Goal: Task Accomplishment & Management: Use online tool/utility

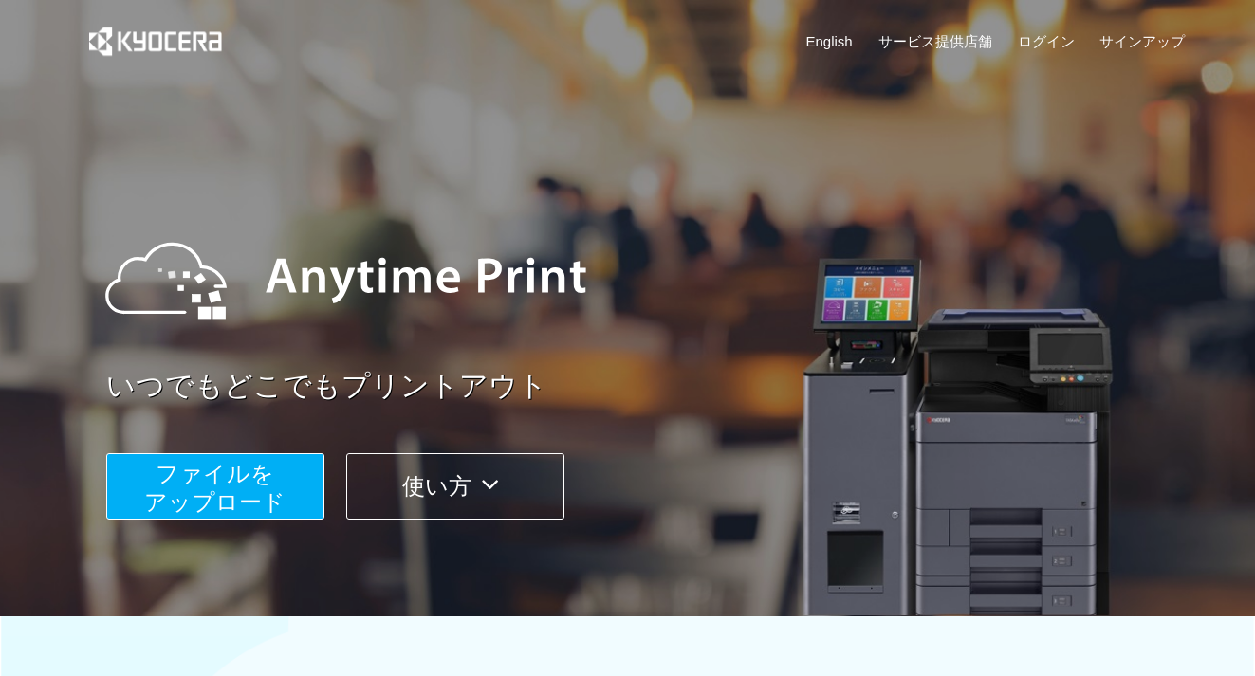
click at [212, 488] on button "ファイルを ​​アップロード" at bounding box center [215, 486] width 218 height 66
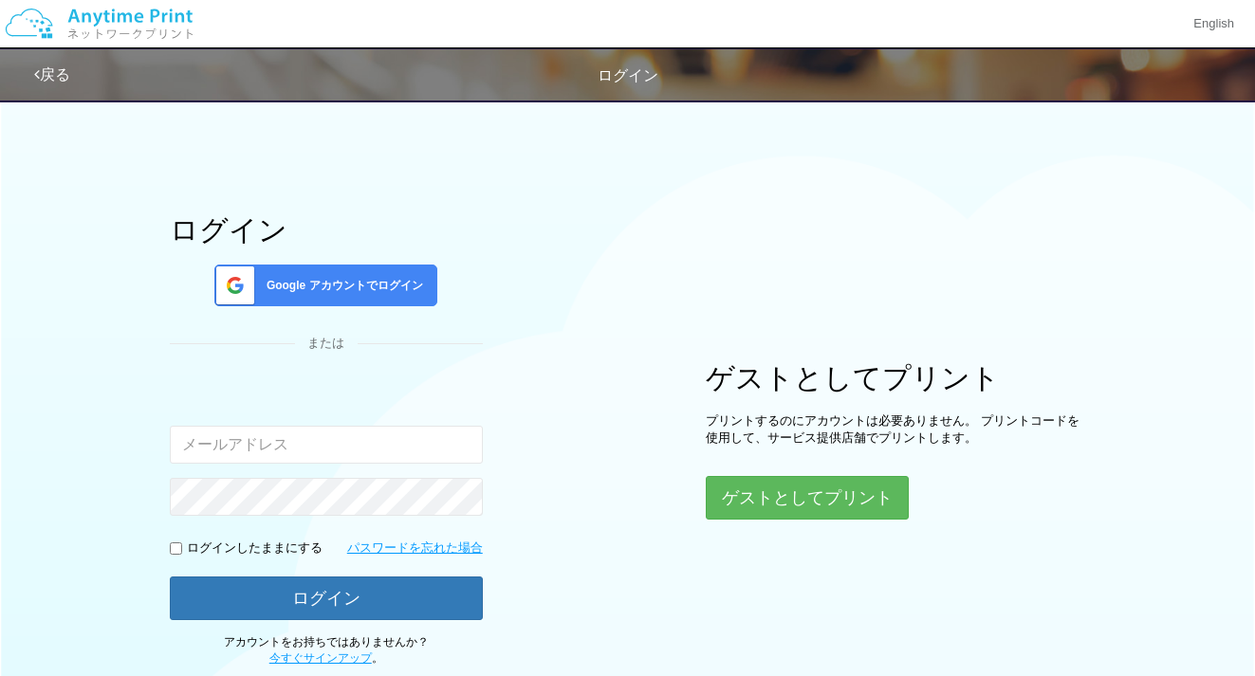
click at [285, 294] on div "Google アカウントでログイン" at bounding box center [325, 286] width 223 height 42
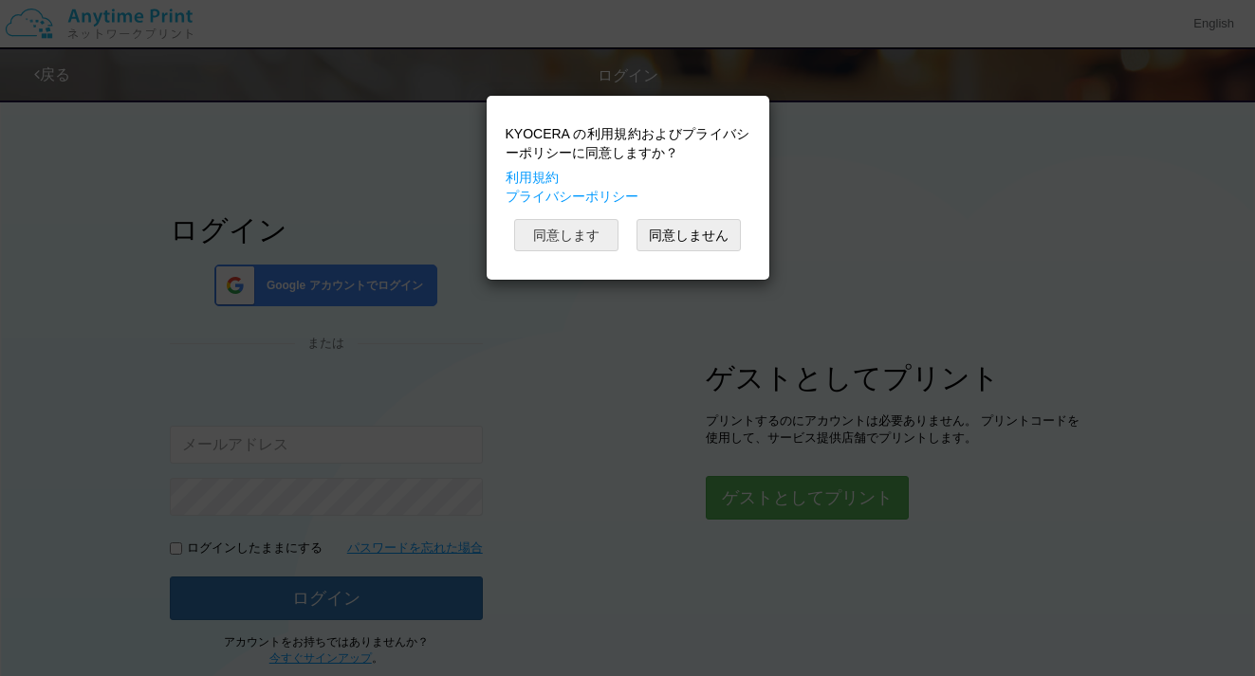
click at [558, 240] on button "同意します" at bounding box center [566, 235] width 104 height 32
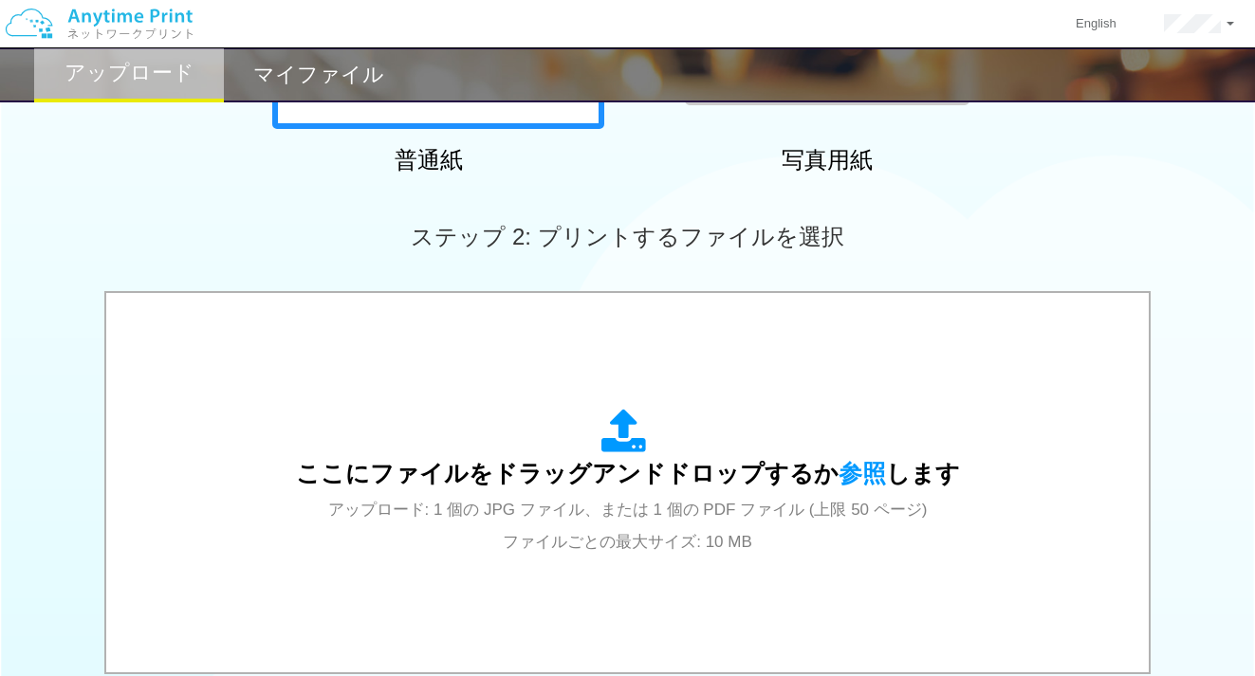
scroll to position [586, 0]
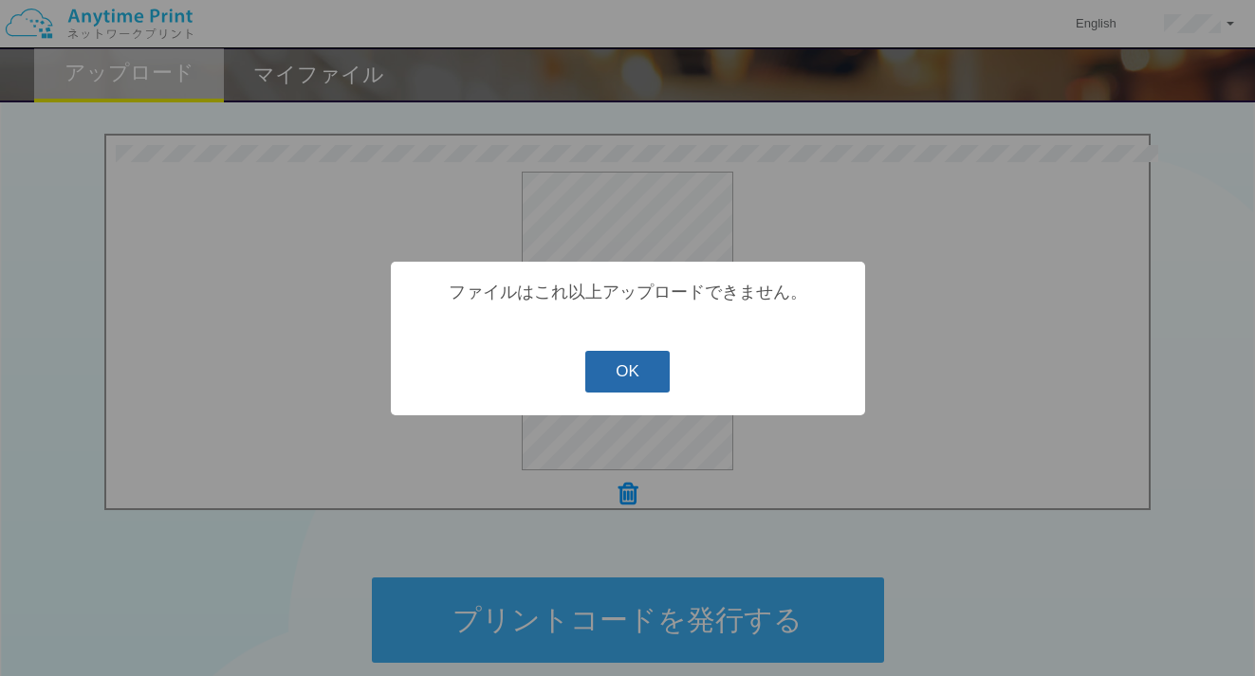
click at [638, 378] on button "OK" at bounding box center [627, 372] width 84 height 42
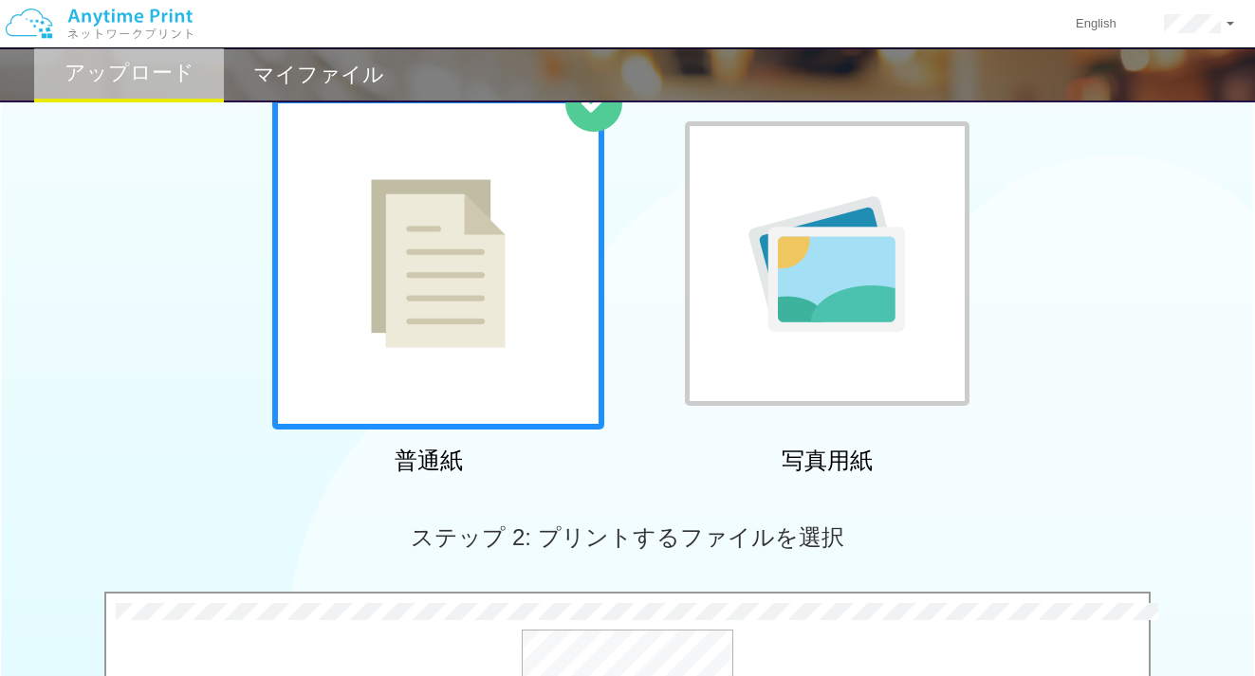
scroll to position [26, 0]
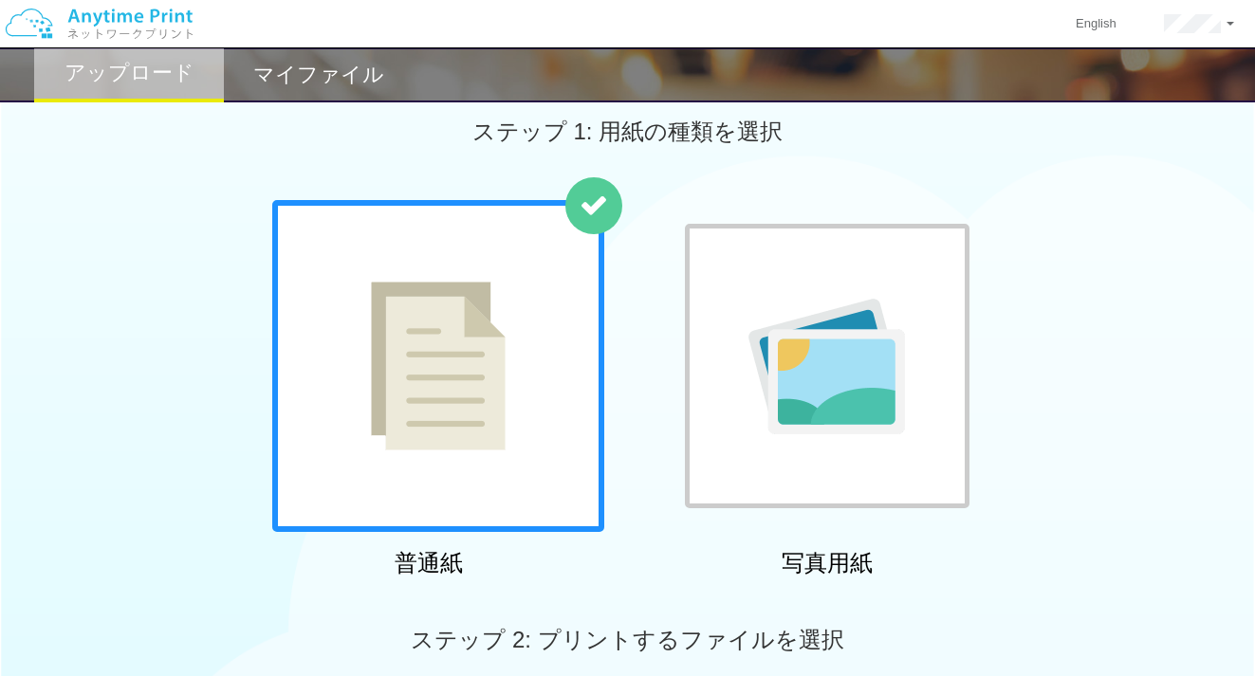
click at [107, 85] on div "アップロード" at bounding box center [129, 74] width 190 height 55
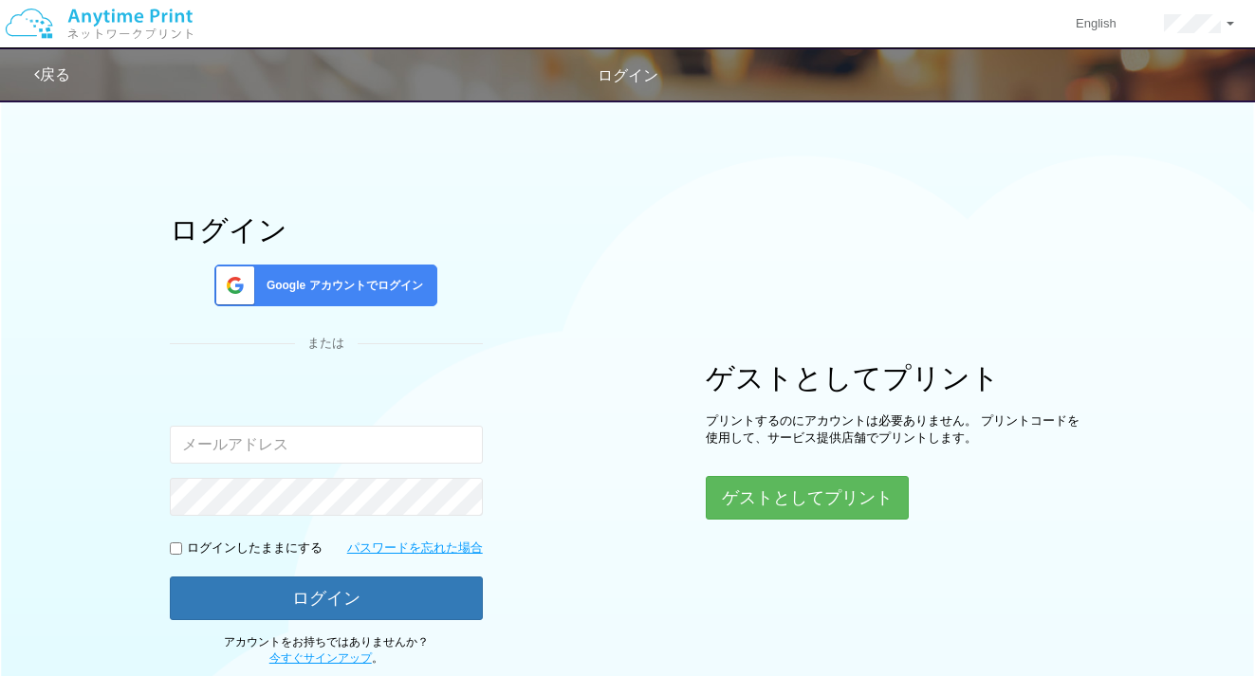
click at [362, 280] on span "Google アカウントでログイン" at bounding box center [341, 286] width 164 height 16
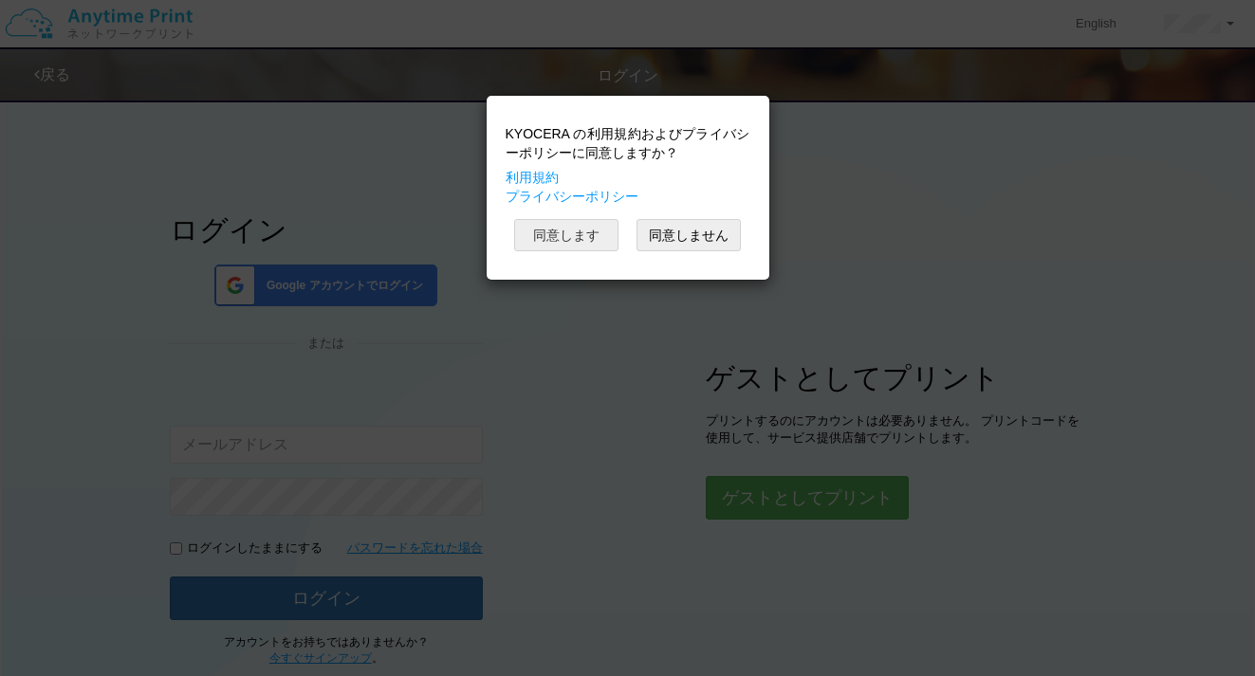
click at [581, 236] on button "同意します" at bounding box center [566, 235] width 104 height 32
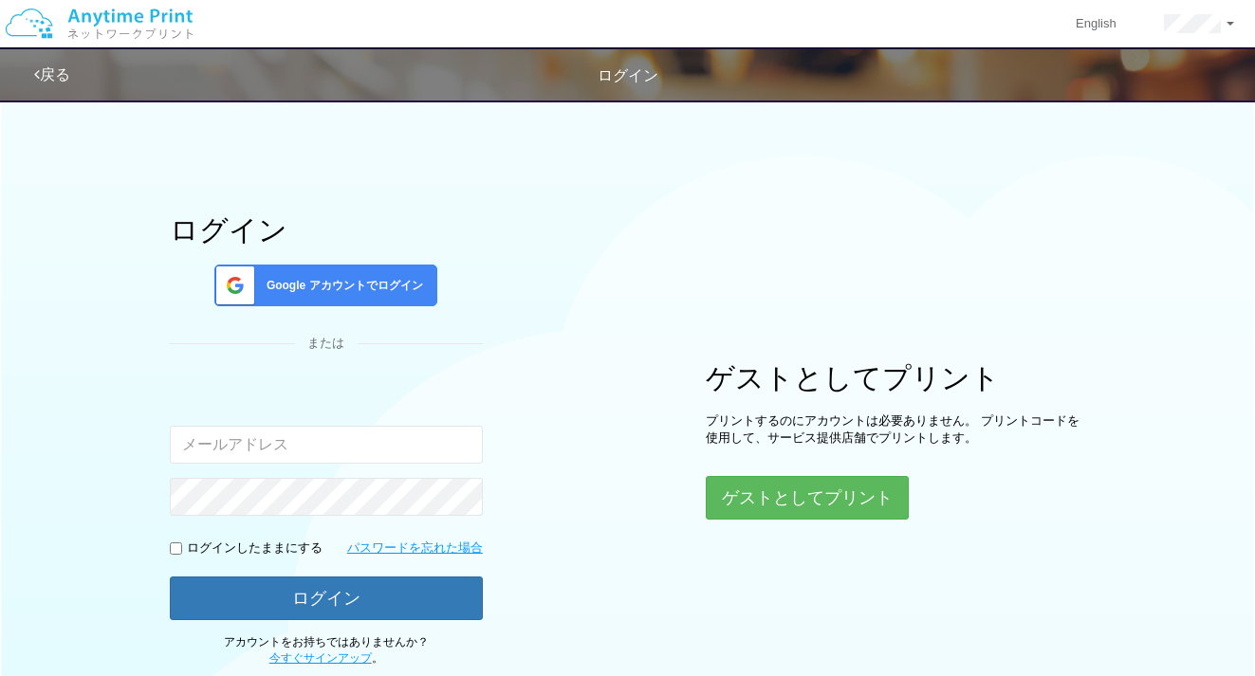
scroll to position [127, 0]
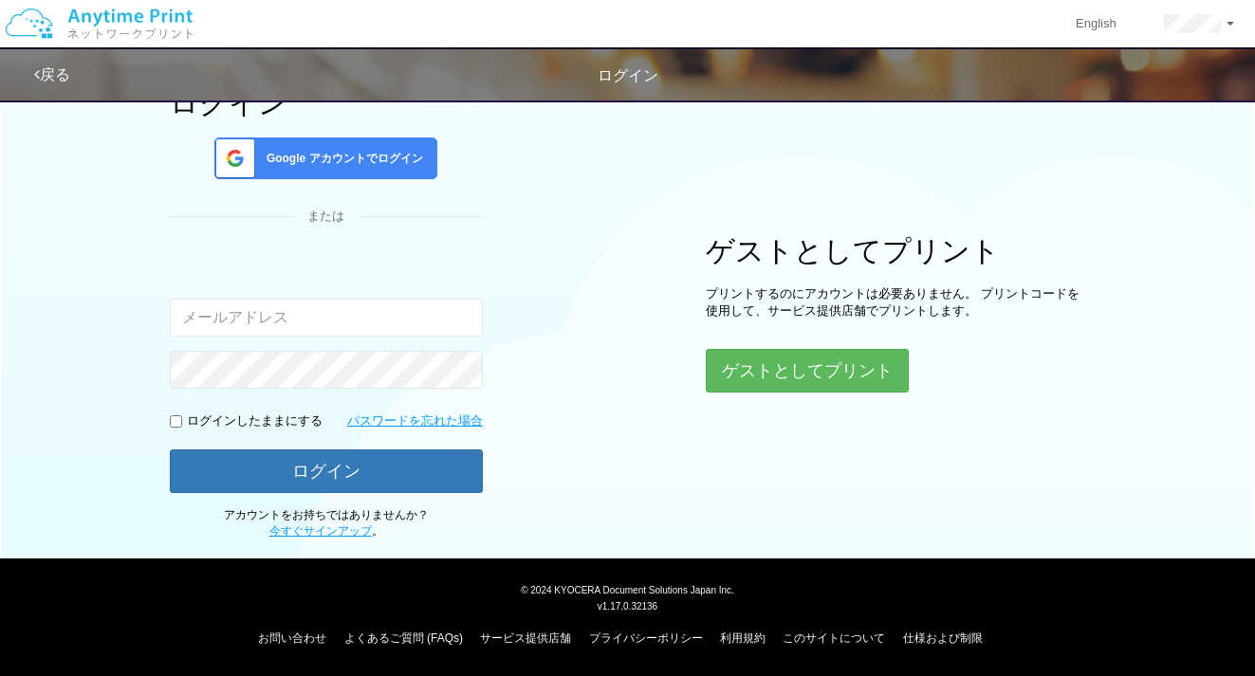
click at [331, 170] on div "Google アカウントでログイン" at bounding box center [325, 159] width 223 height 42
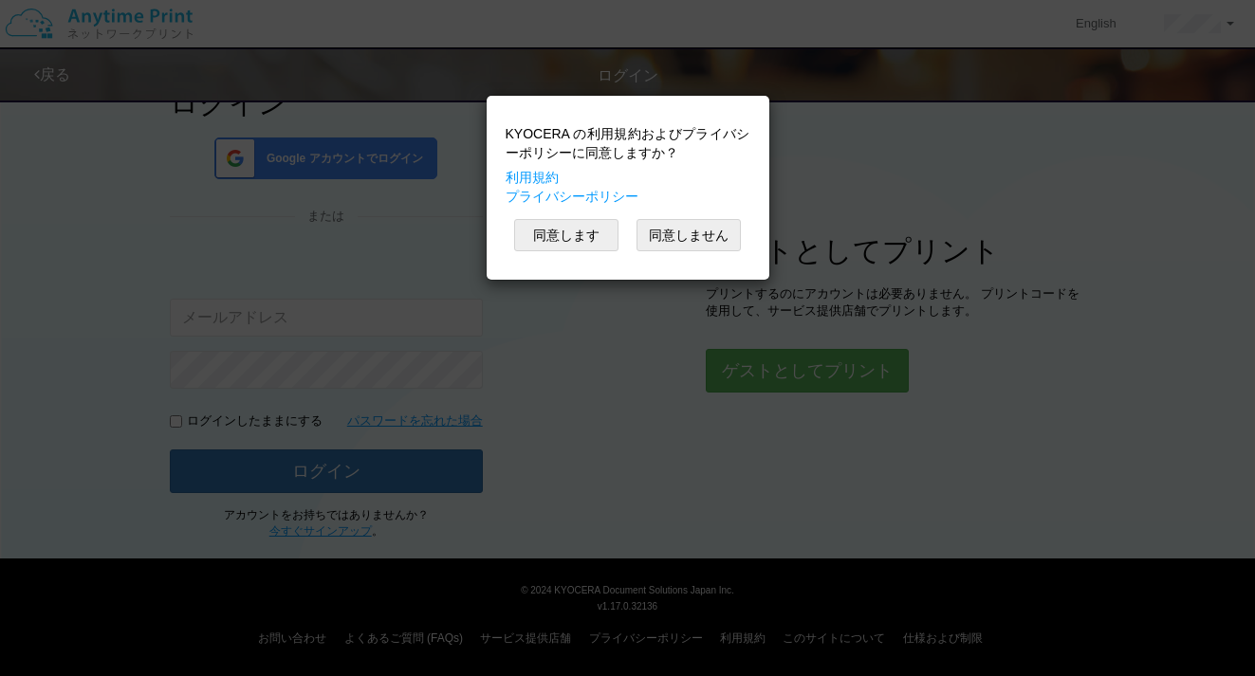
scroll to position [766, 0]
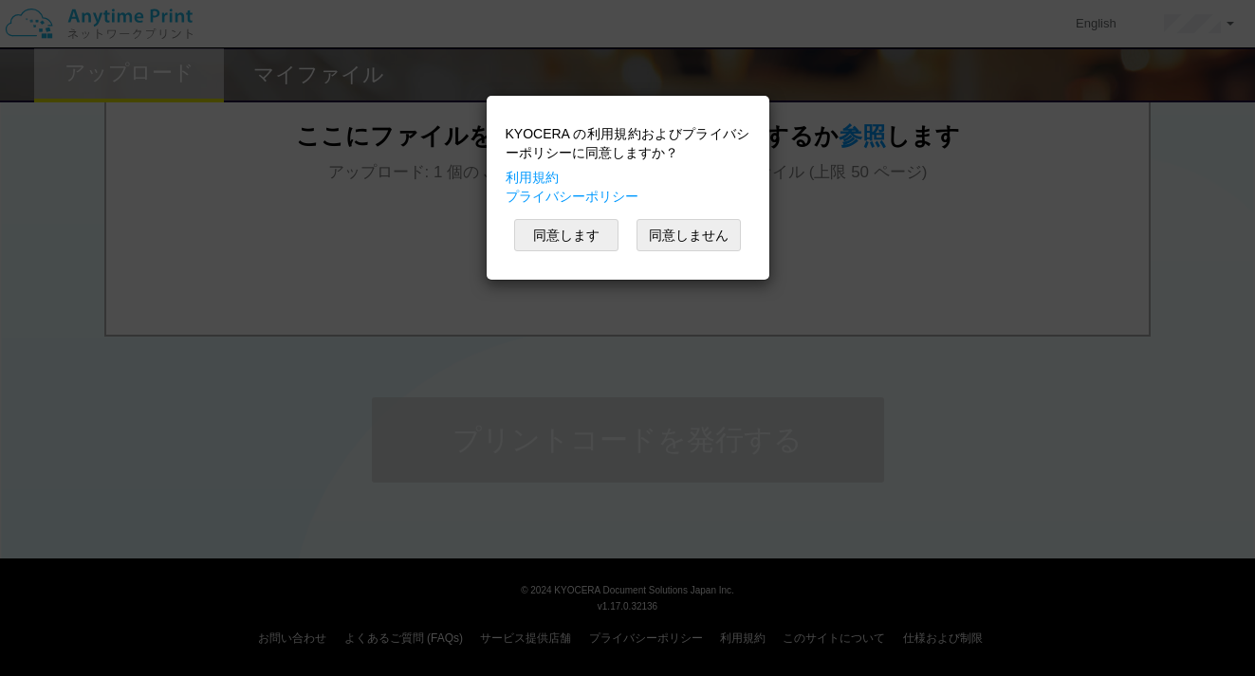
click at [623, 317] on div "KYOCERA の利用規約およびプライバシーポリシーに同意しますか？ 利用規約 プライバシーポリシー 同意します 同意しません" at bounding box center [627, 338] width 1255 height 676
click at [560, 248] on button "同意します" at bounding box center [566, 235] width 104 height 32
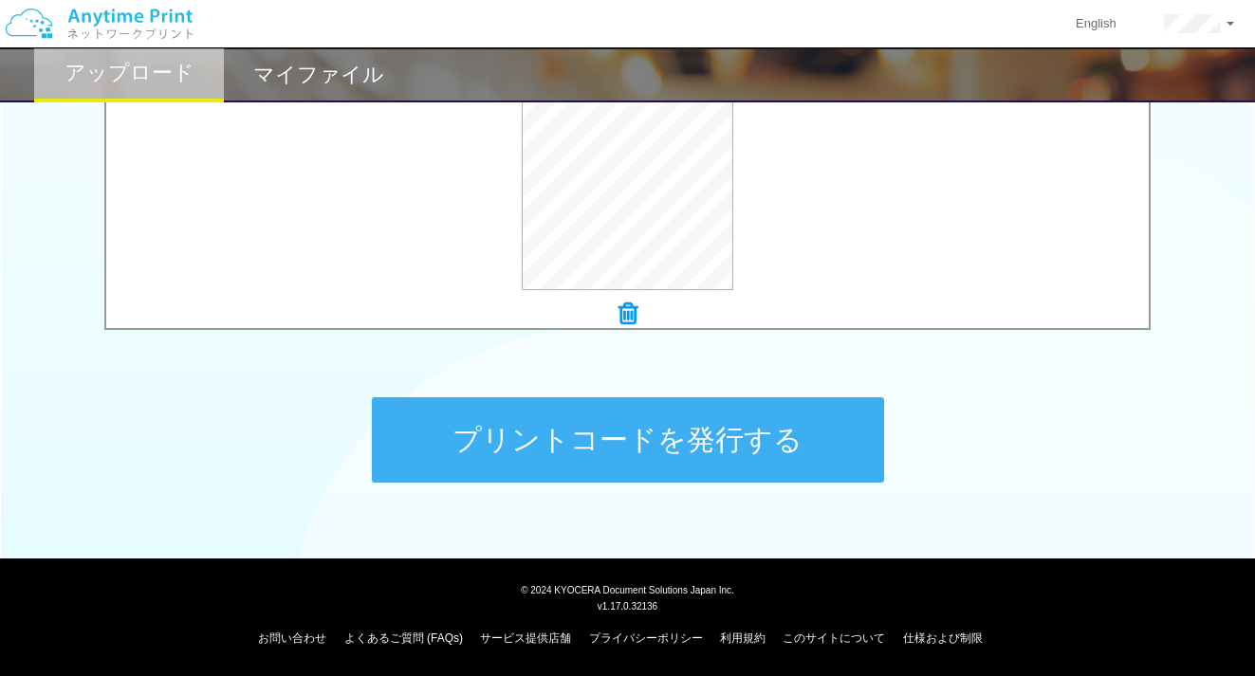
click at [670, 434] on button "プリントコードを発行する" at bounding box center [628, 439] width 512 height 85
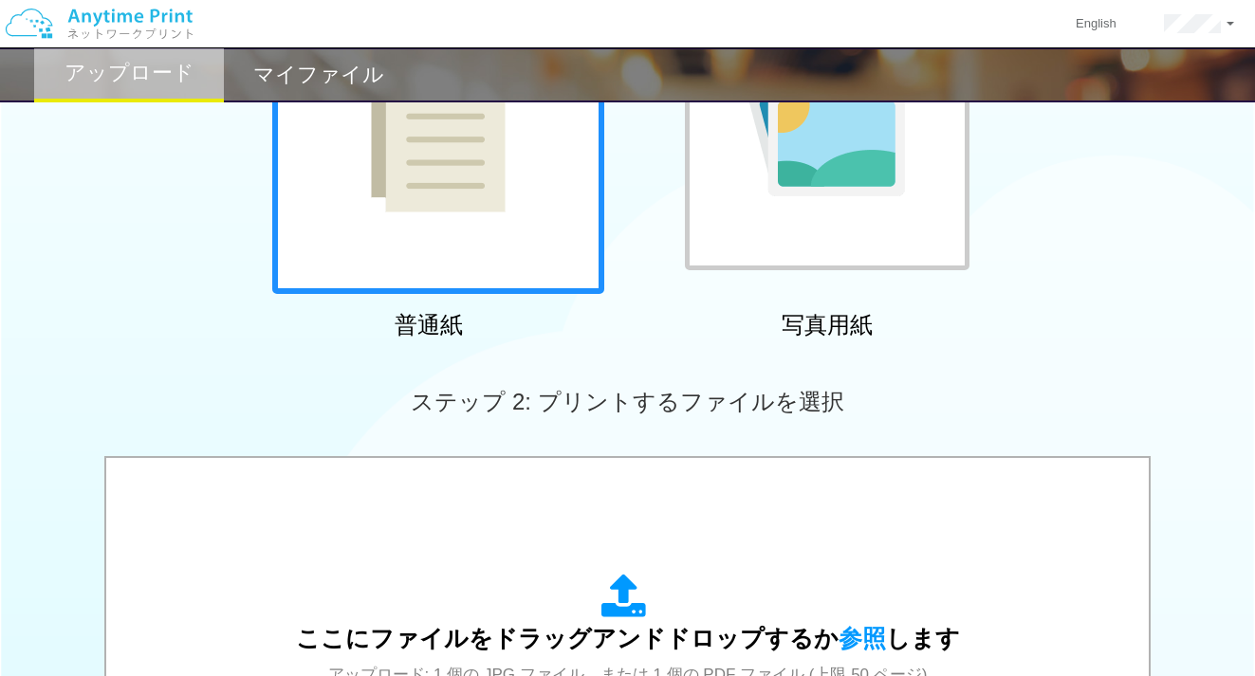
scroll to position [231, 0]
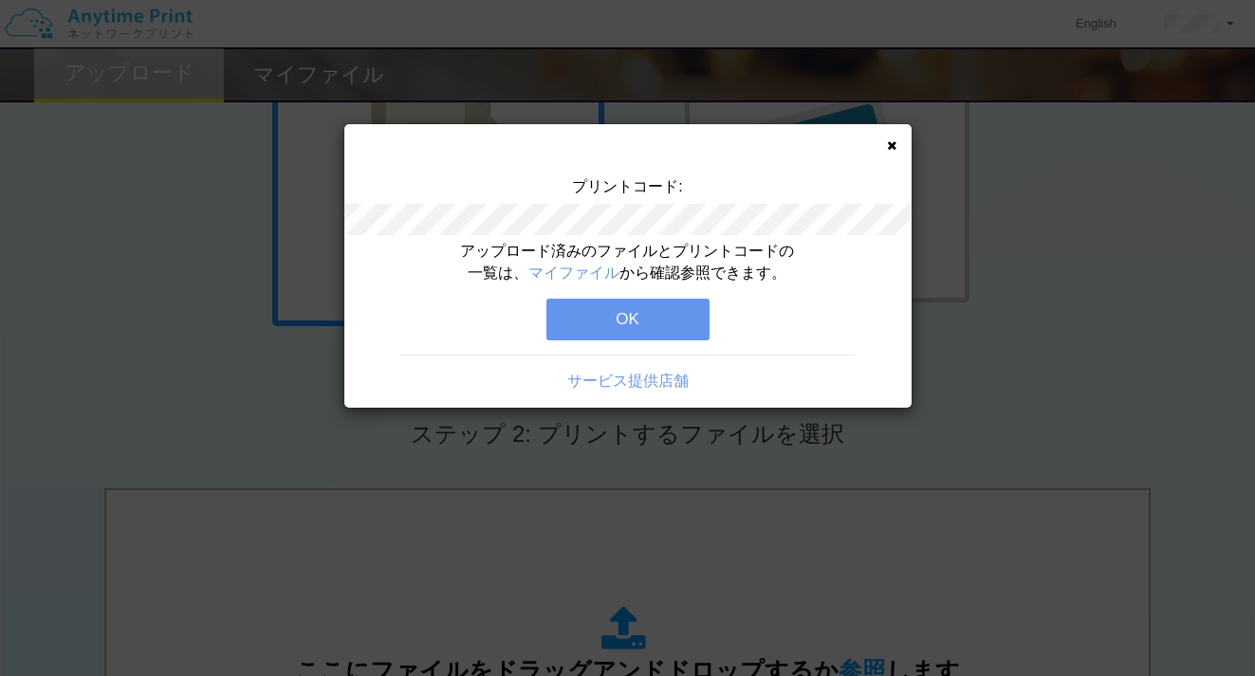
click at [890, 141] on icon at bounding box center [891, 145] width 9 height 12
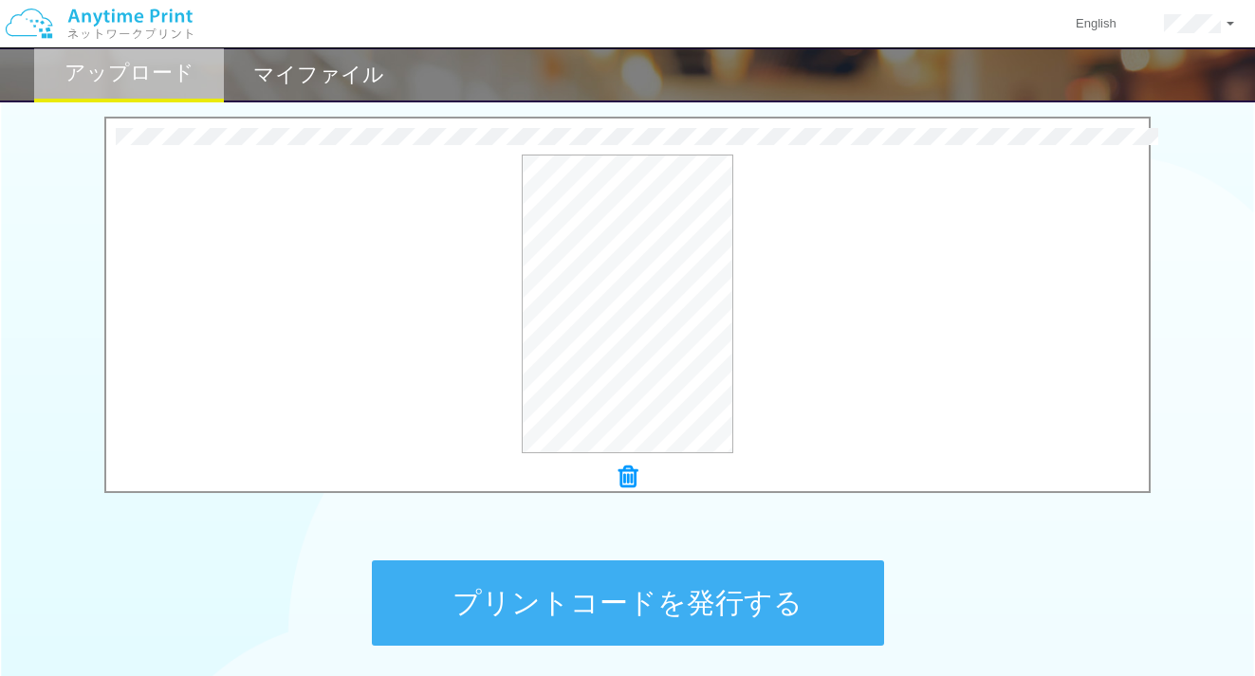
scroll to position [608, 0]
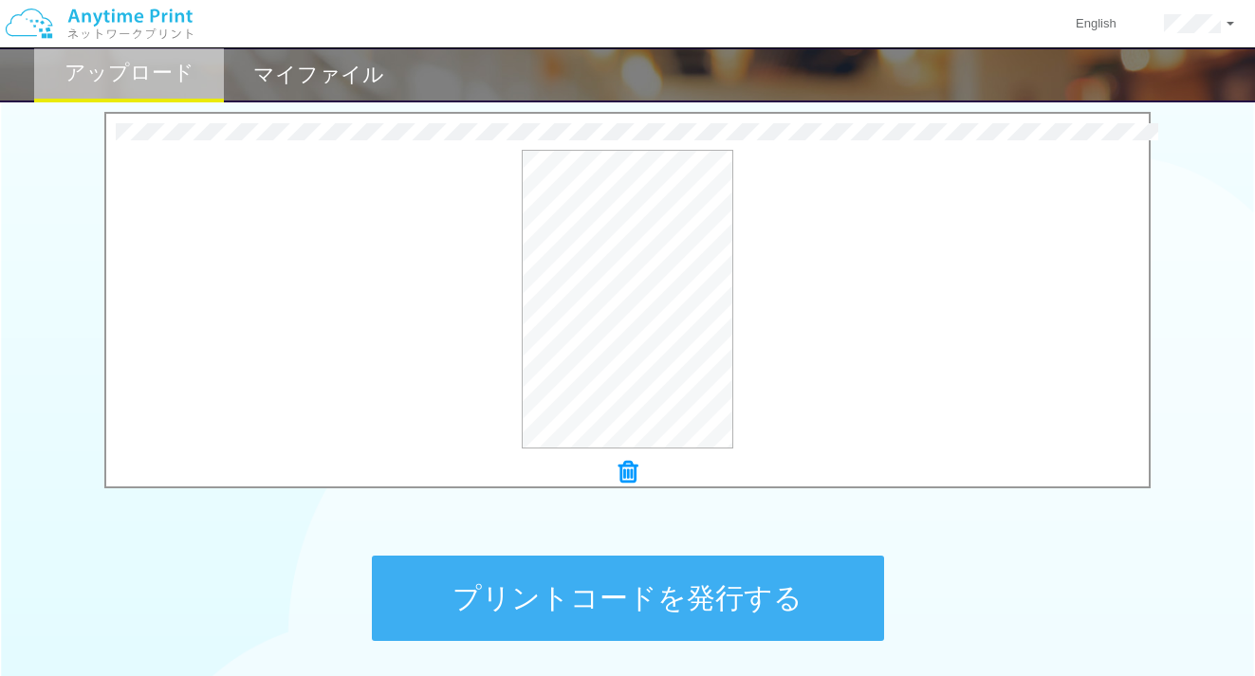
click at [647, 611] on button "プリントコードを発行する" at bounding box center [628, 598] width 512 height 85
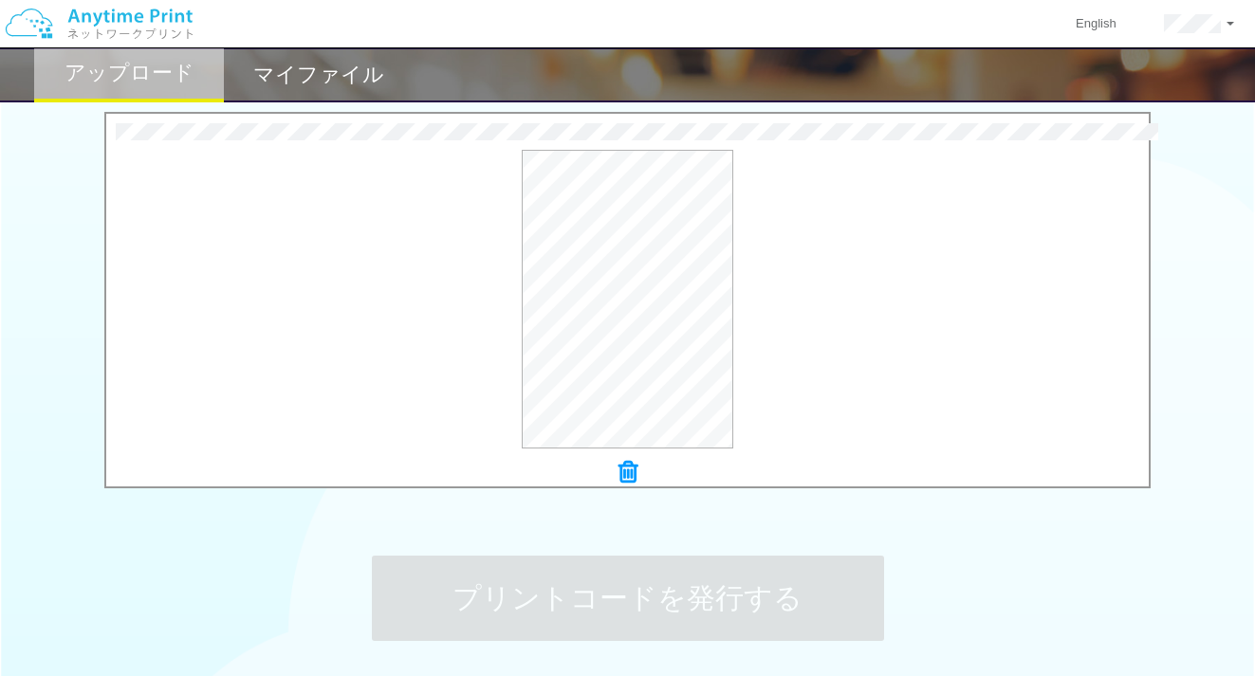
scroll to position [0, 0]
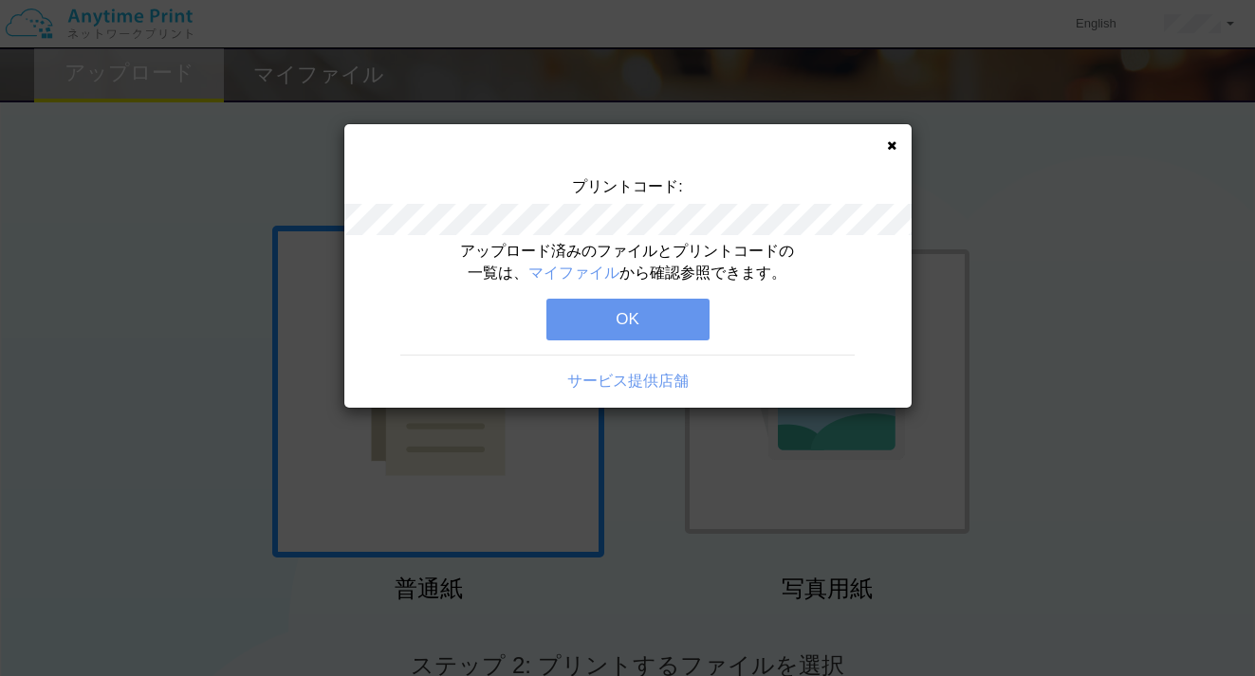
click at [888, 145] on icon at bounding box center [891, 145] width 9 height 12
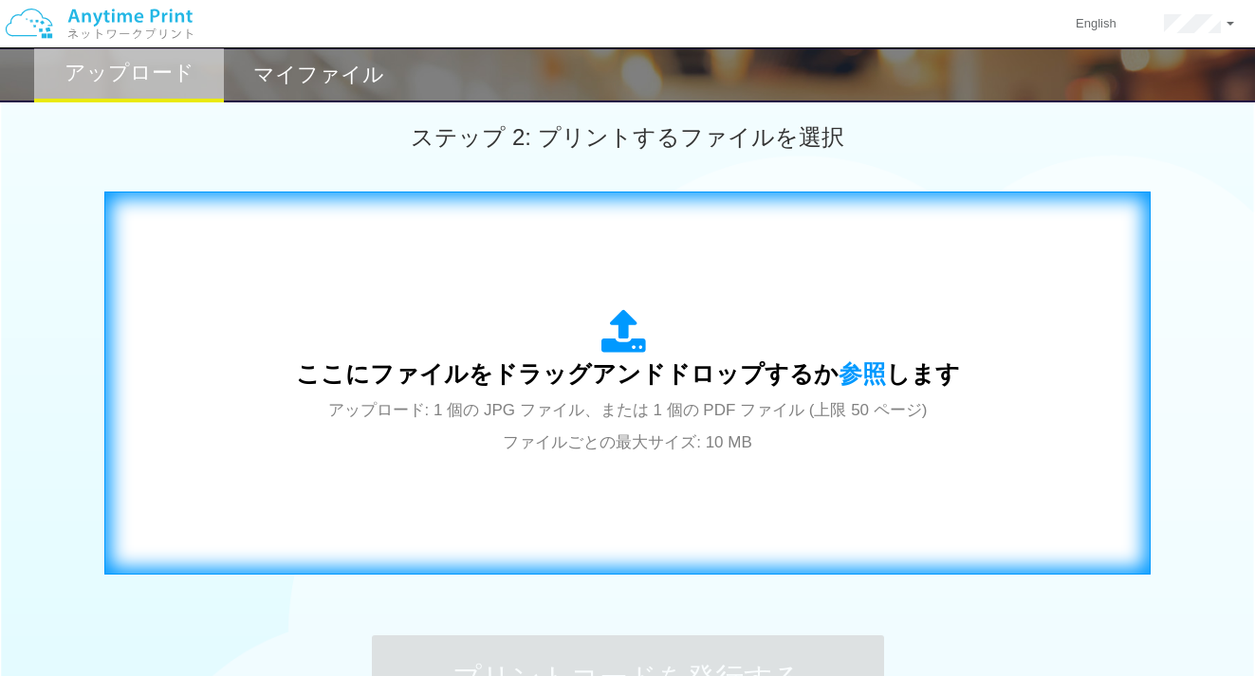
scroll to position [546, 0]
